Goal: Navigation & Orientation: Find specific page/section

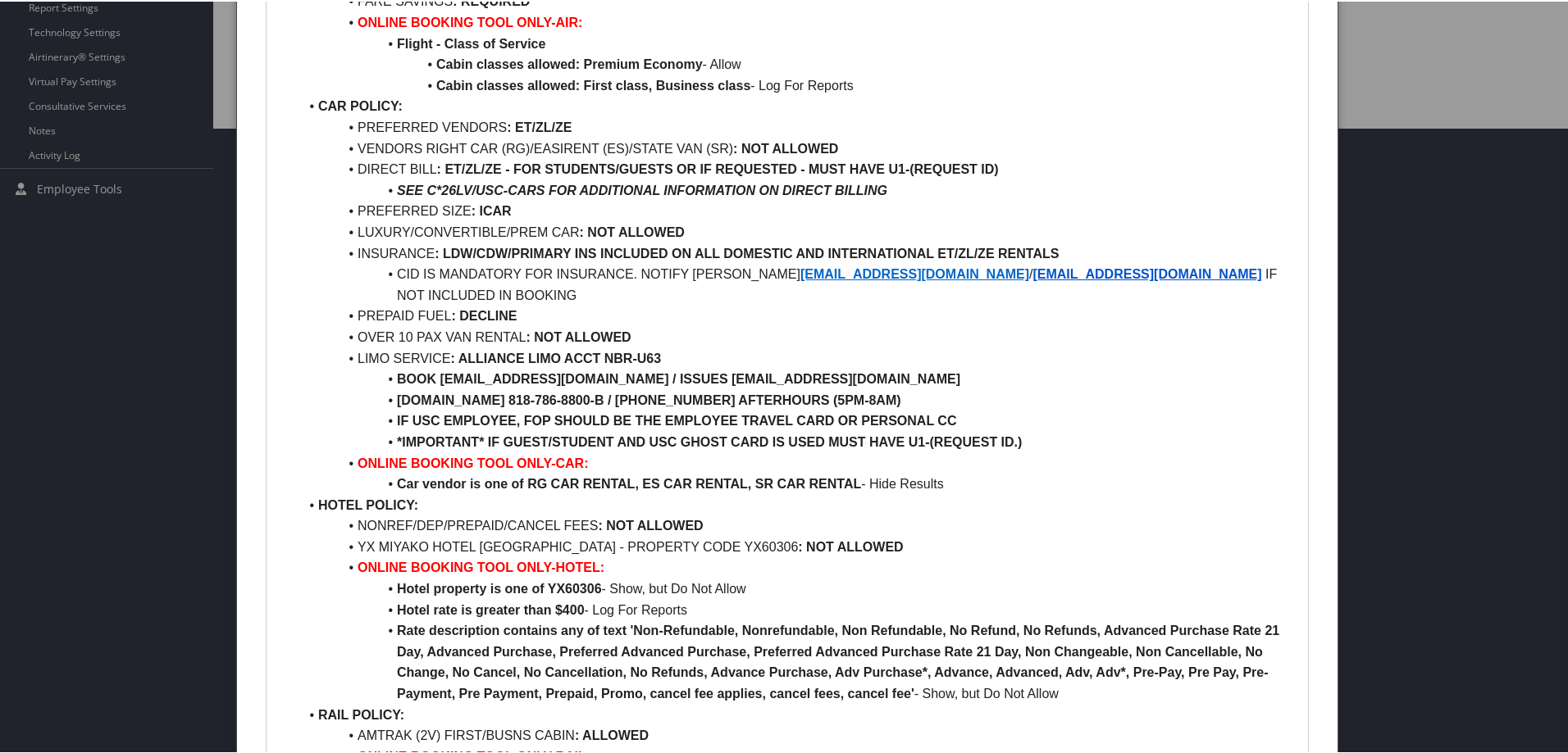
scroll to position [656, 0]
